Goal: Task Accomplishment & Management: Manage account settings

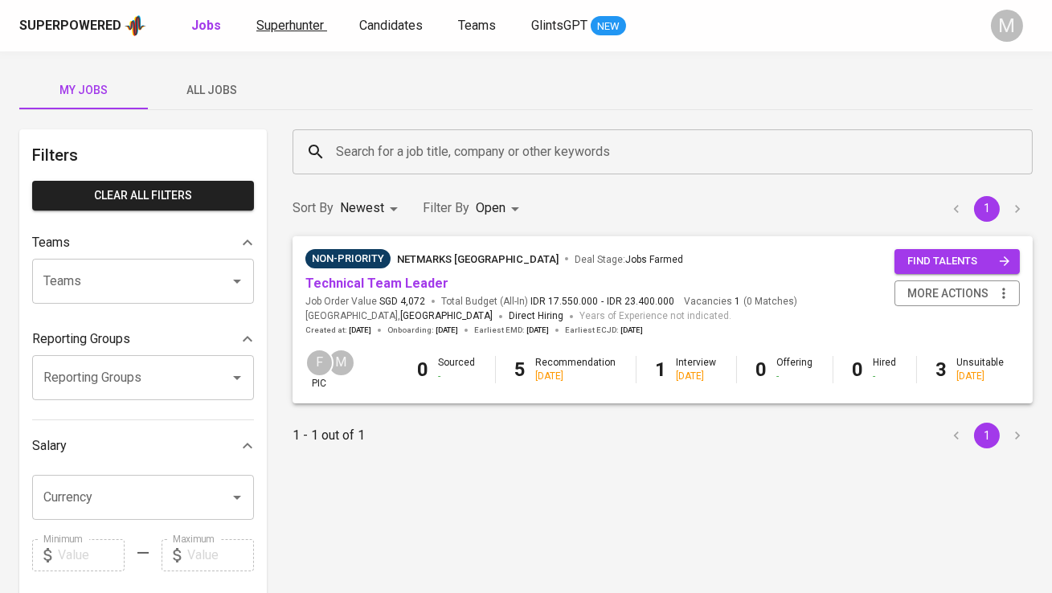
click at [295, 27] on span "Superhunter" at bounding box center [289, 25] width 67 height 15
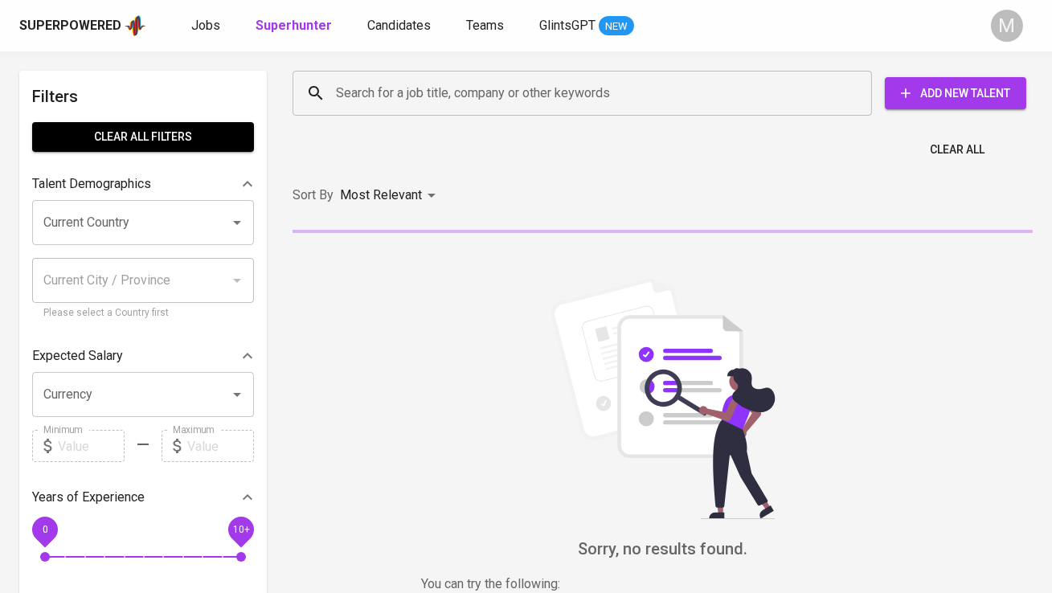
click at [356, 94] on input "Search for a job title, company or other keywords" at bounding box center [586, 93] width 509 height 31
paste input "[EMAIL_ADDRESS][DOMAIN_NAME]"
type input "[EMAIL_ADDRESS][DOMAIN_NAME]"
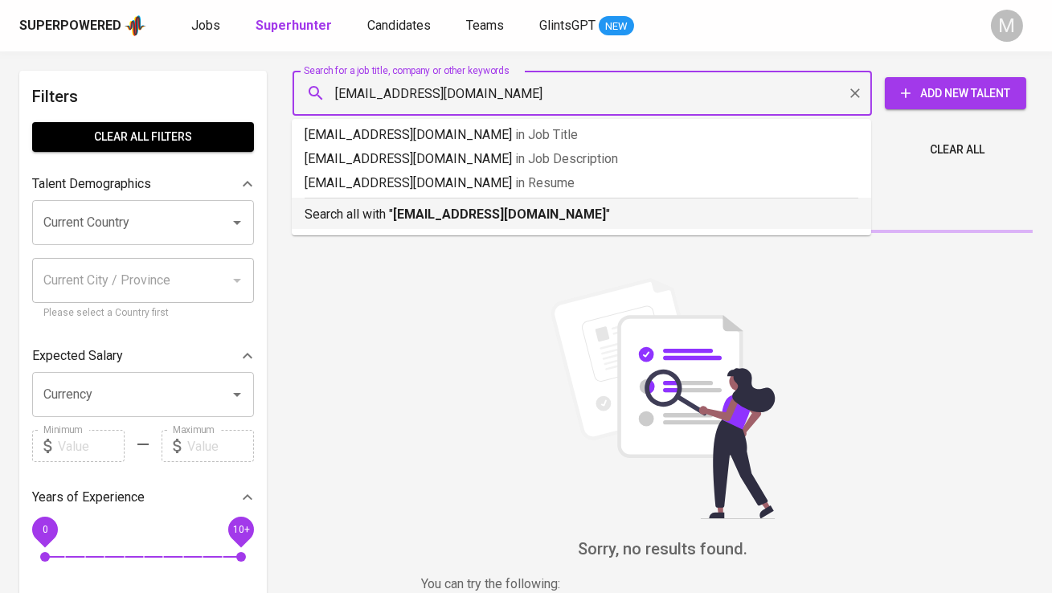
click at [378, 209] on p "Search all with " [EMAIL_ADDRESS][DOMAIN_NAME] "" at bounding box center [582, 214] width 554 height 19
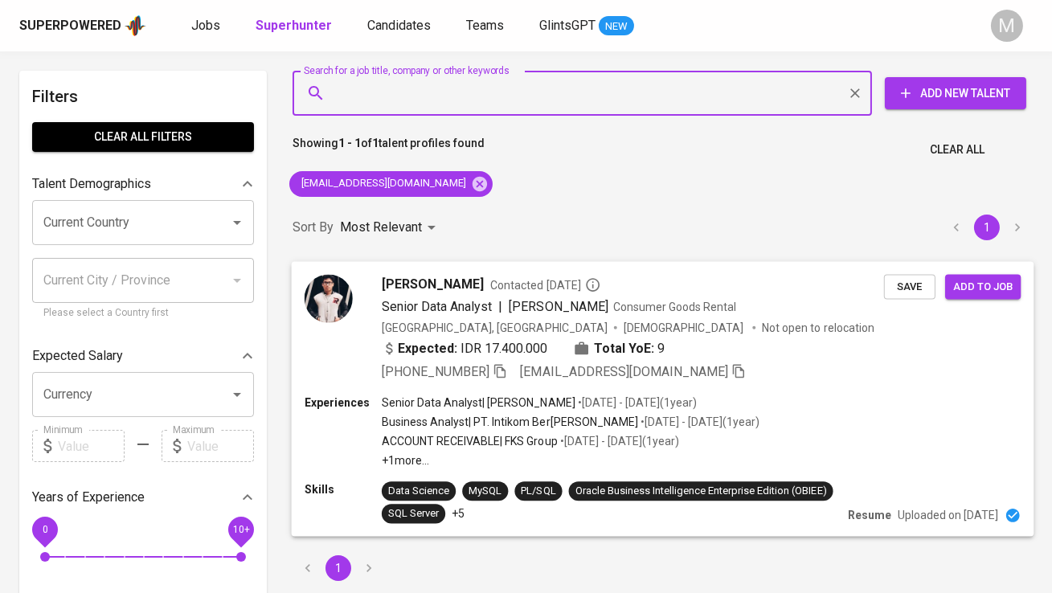
click at [354, 287] on div "[PERSON_NAME] Contacted [DATE] Senior Data Analyst | [PERSON_NAME] Consumer Goo…" at bounding box center [594, 327] width 579 height 107
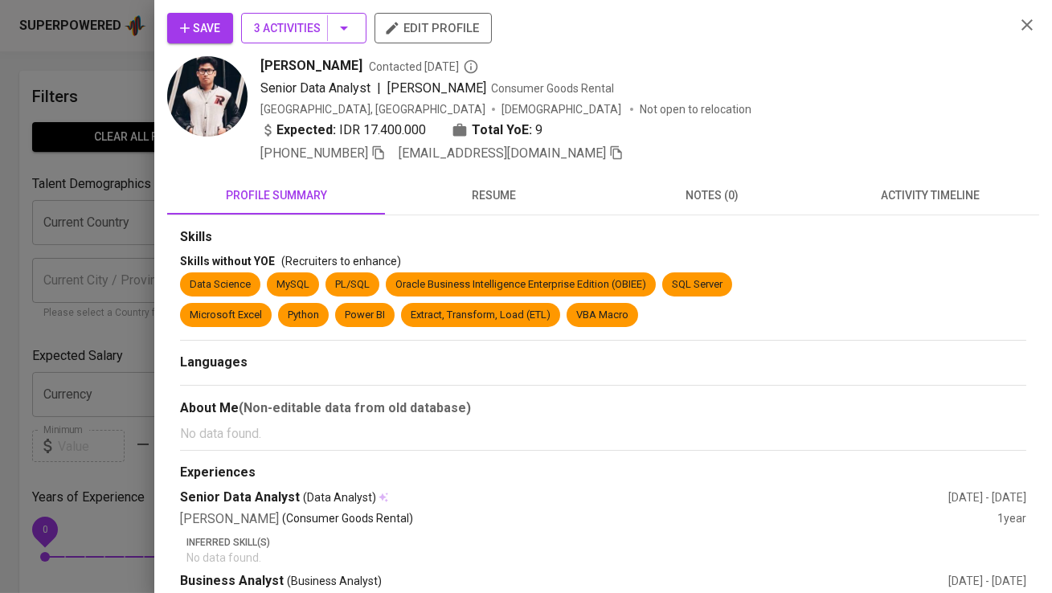
click at [280, 36] on span "3 Activities" at bounding box center [304, 28] width 100 height 20
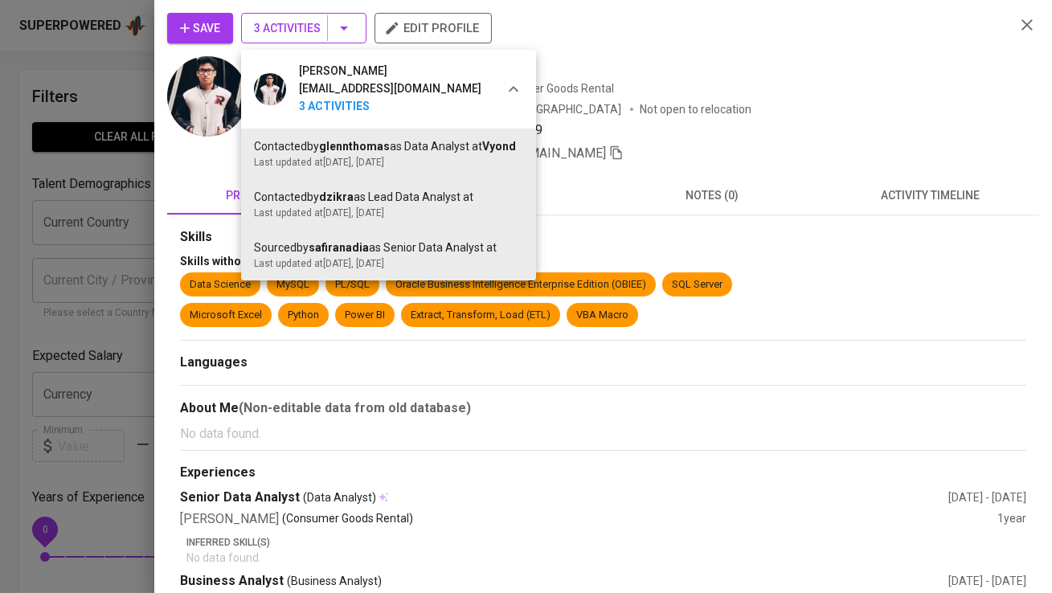
click at [281, 36] on div at bounding box center [526, 296] width 1052 height 593
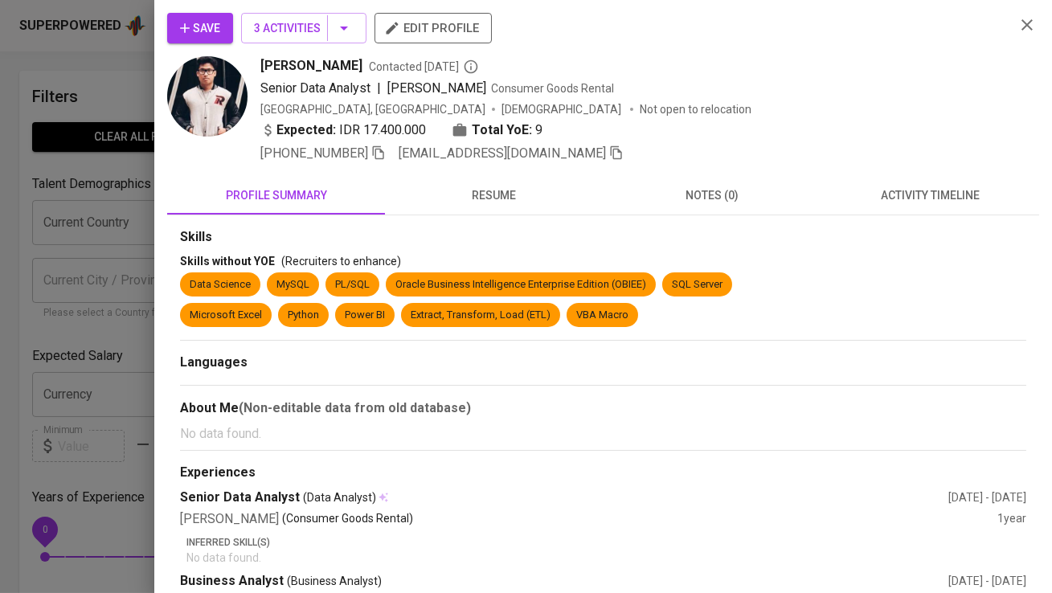
click at [191, 26] on icon "button" at bounding box center [185, 28] width 16 height 16
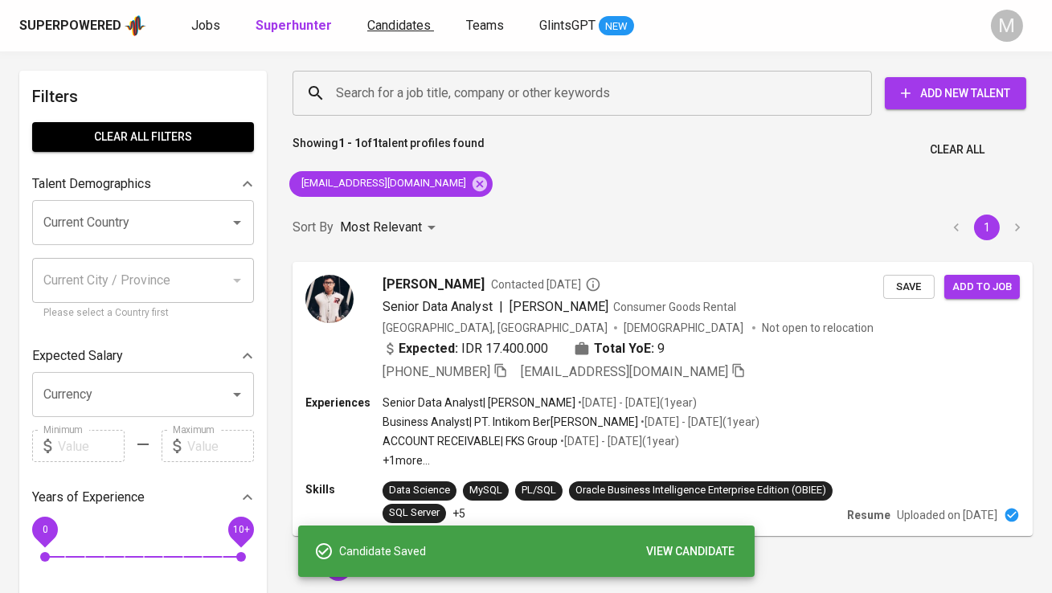
click at [394, 25] on span "Candidates" at bounding box center [398, 25] width 63 height 15
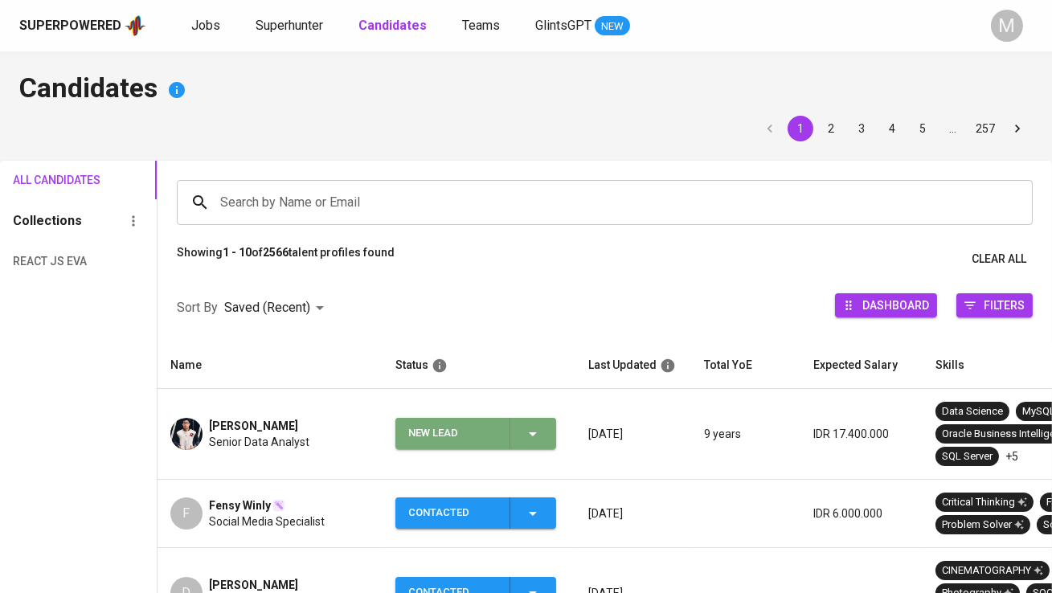
click at [469, 429] on div "New Lead" at bounding box center [452, 433] width 88 height 31
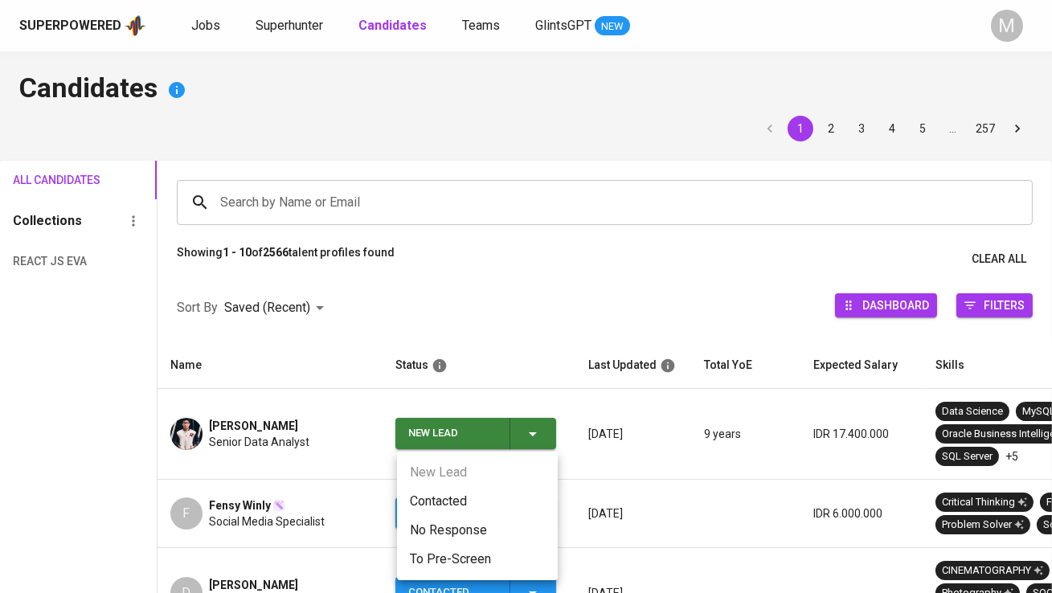
click at [459, 489] on li "Contacted" at bounding box center [477, 501] width 161 height 29
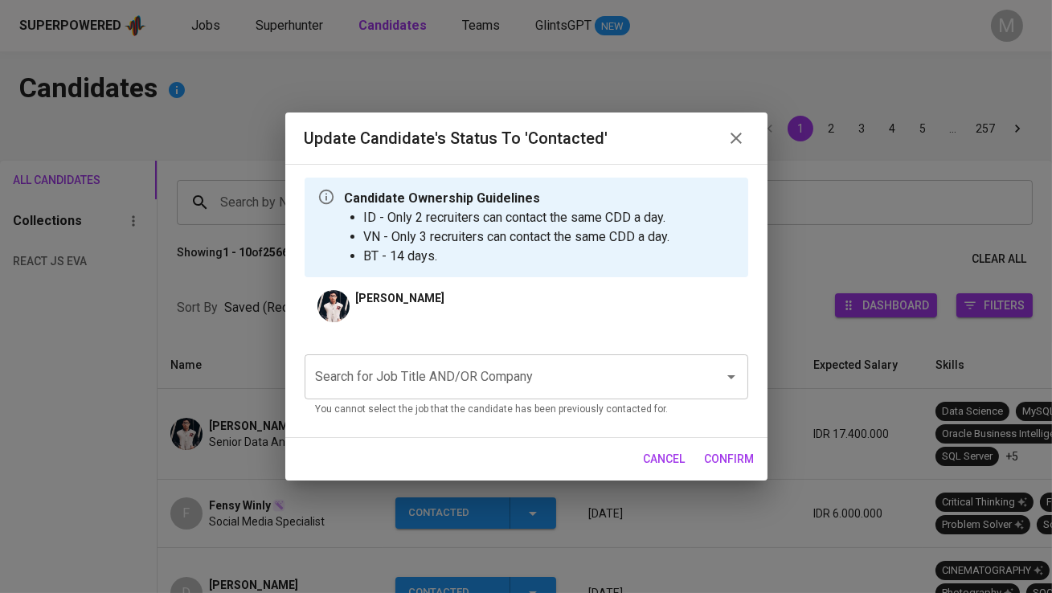
click at [443, 369] on input "Search for Job Title AND/OR Company" at bounding box center [504, 377] width 384 height 31
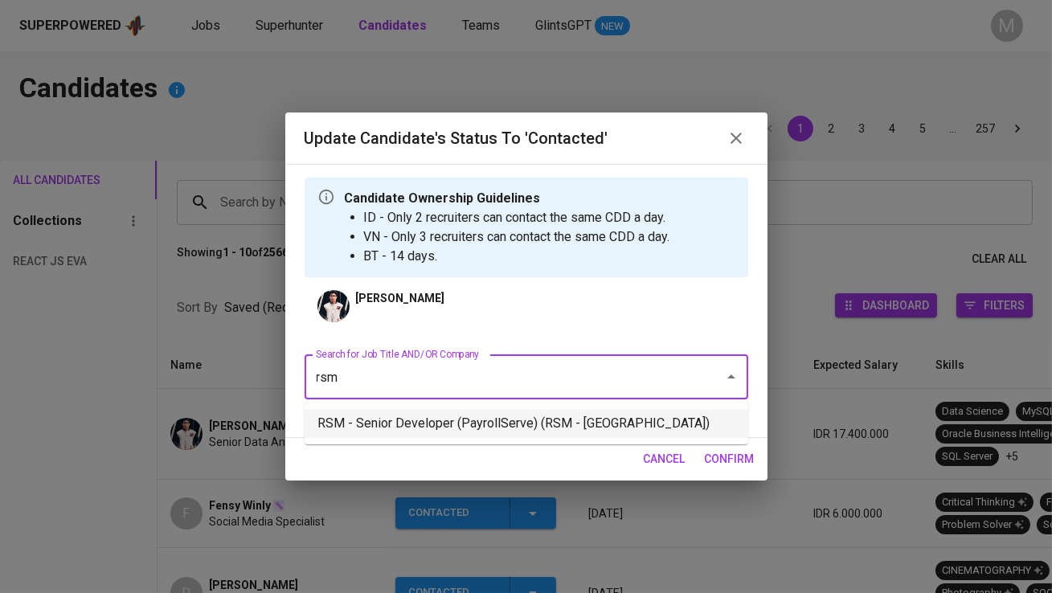
click at [450, 415] on li "RSM - Senior Developer (PayrollServe) (RSM - [GEOGRAPHIC_DATA])" at bounding box center [527, 423] width 444 height 29
type input "rsm"
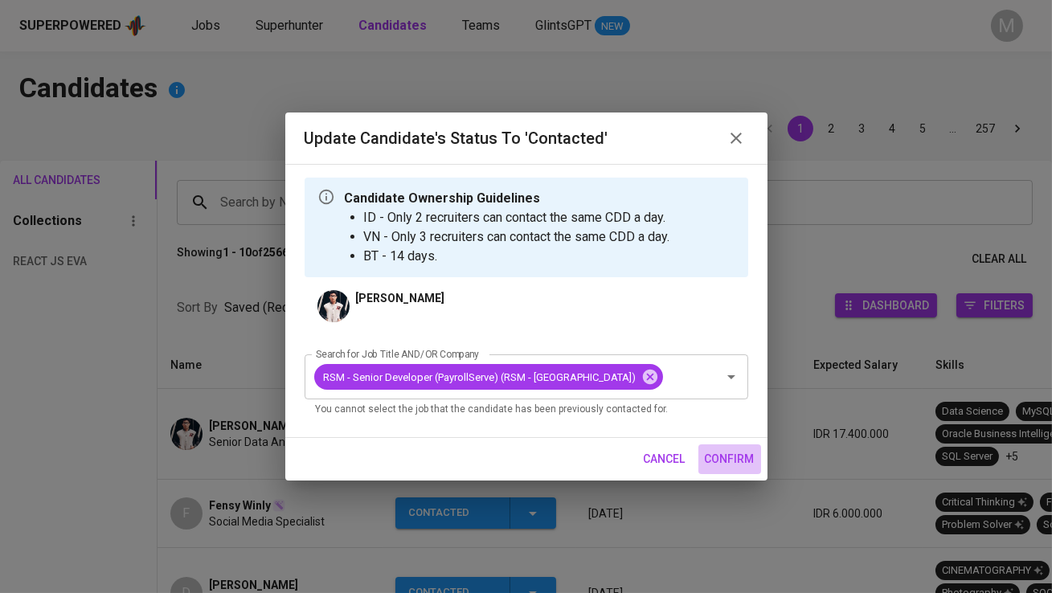
click at [726, 460] on span "confirm" at bounding box center [730, 459] width 50 height 20
